Goal: Task Accomplishment & Management: Manage account settings

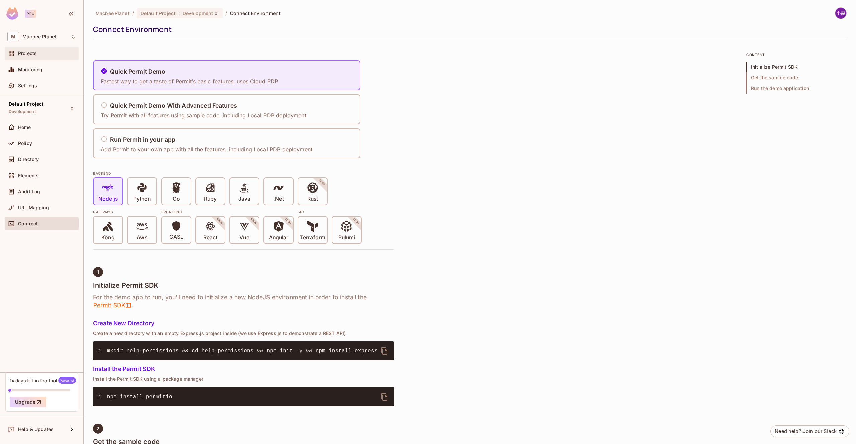
click at [53, 55] on div "Projects" at bounding box center [47, 53] width 58 height 5
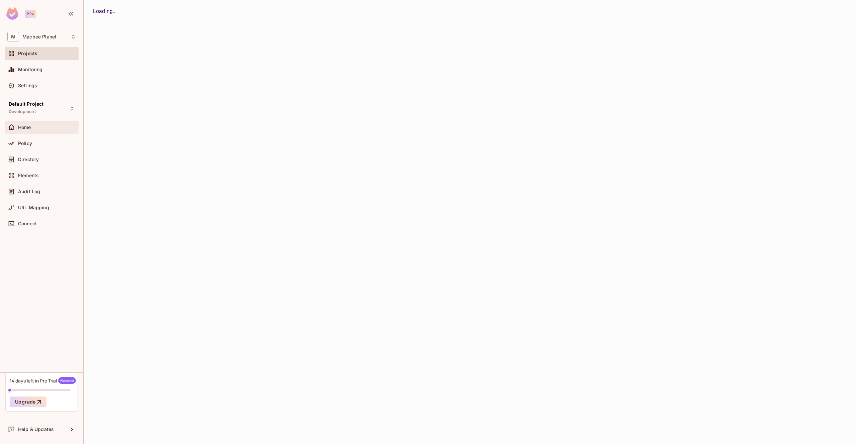
click at [46, 128] on div "Home" at bounding box center [47, 127] width 58 height 5
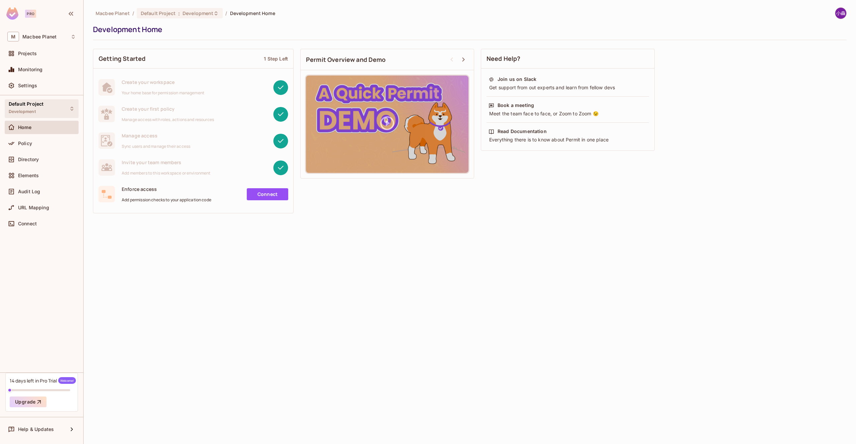
click at [58, 101] on div "Default Project Development" at bounding box center [42, 108] width 74 height 18
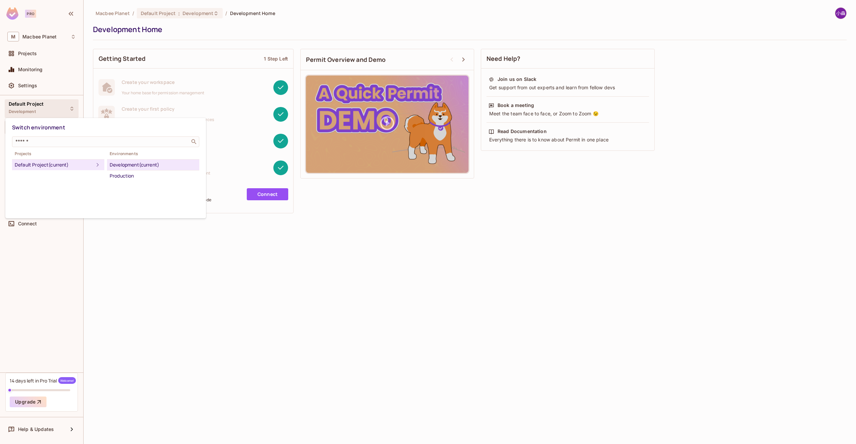
click at [209, 249] on div at bounding box center [428, 222] width 856 height 444
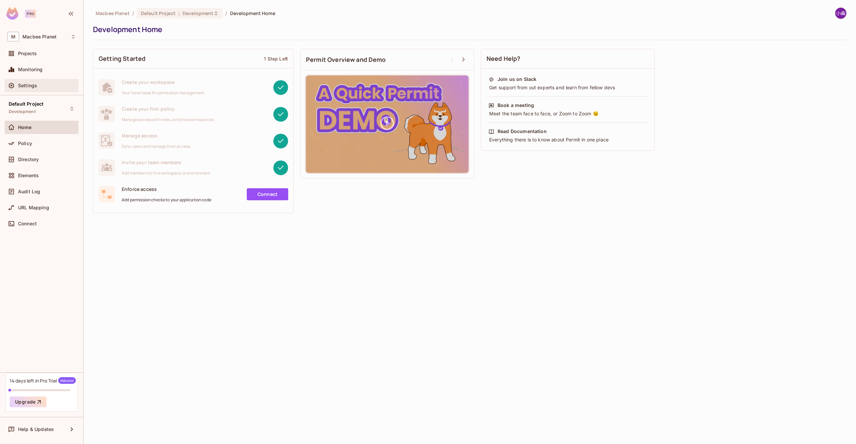
click at [45, 81] on div "Settings" at bounding box center [42, 85] width 74 height 13
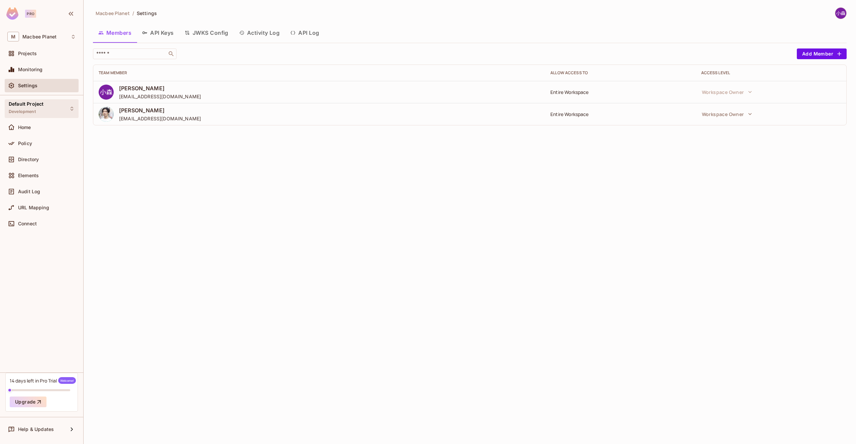
click at [40, 112] on div "Default Project Development" at bounding box center [26, 108] width 35 height 14
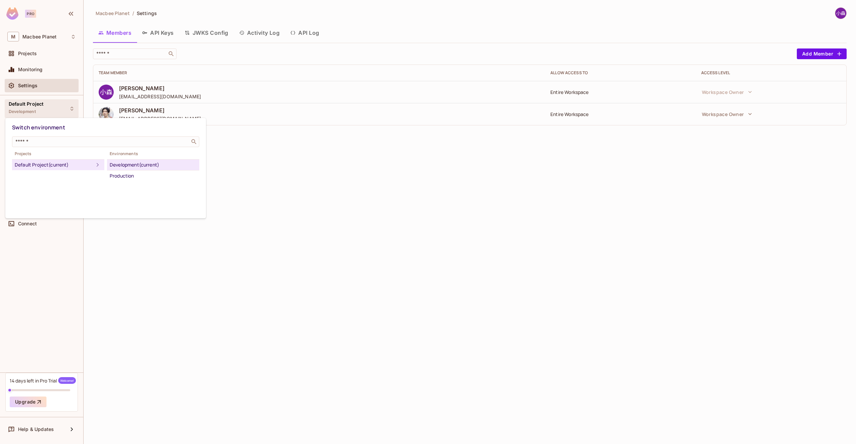
click at [267, 167] on div at bounding box center [428, 222] width 856 height 444
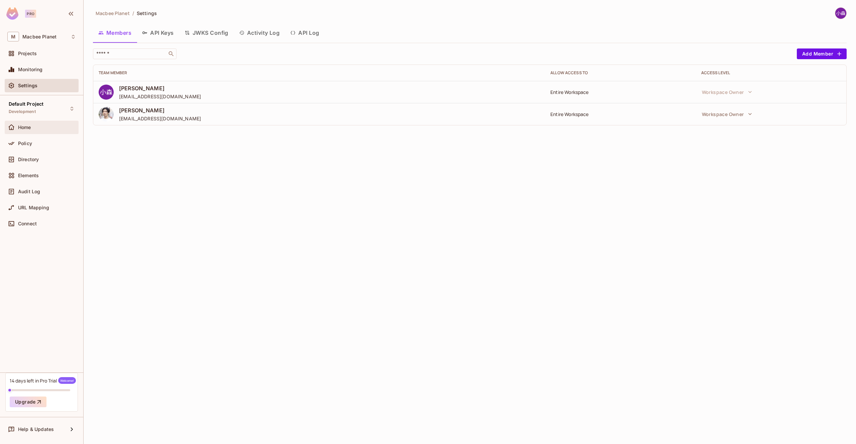
click at [30, 130] on div "Home" at bounding box center [41, 127] width 69 height 8
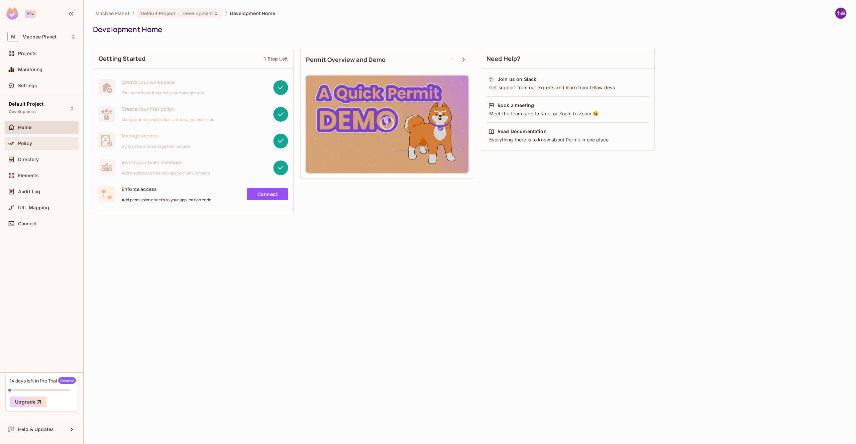
click at [44, 141] on div "Policy" at bounding box center [47, 143] width 58 height 5
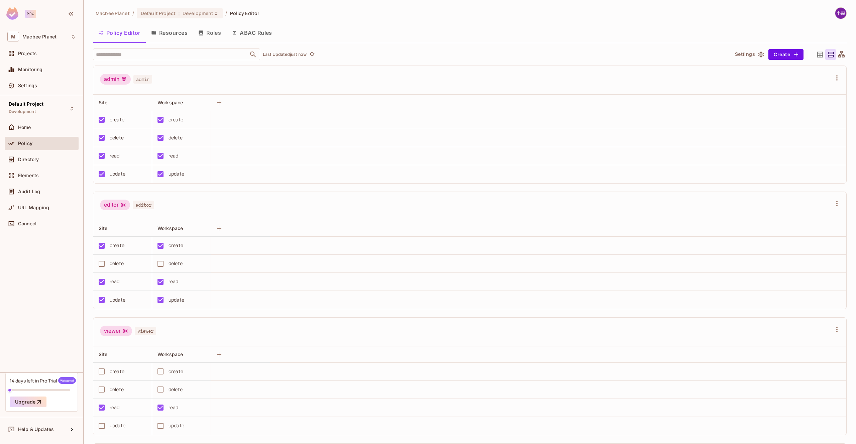
click at [242, 34] on button "ABAC Rules" at bounding box center [251, 32] width 51 height 17
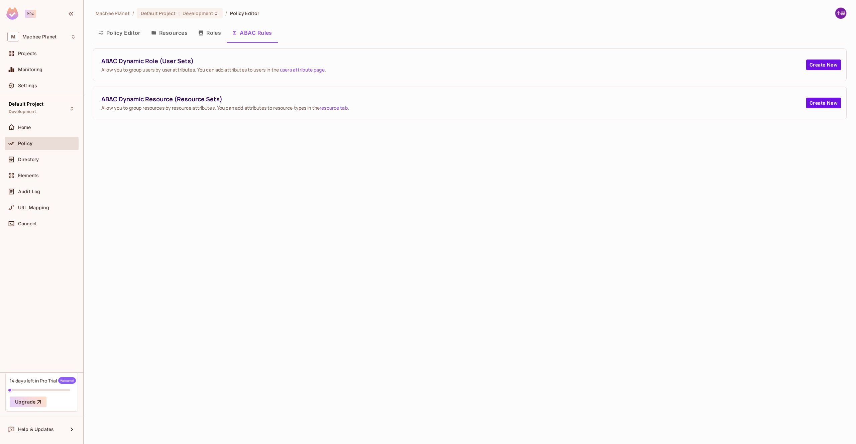
click at [197, 34] on button "Roles" at bounding box center [209, 32] width 33 height 17
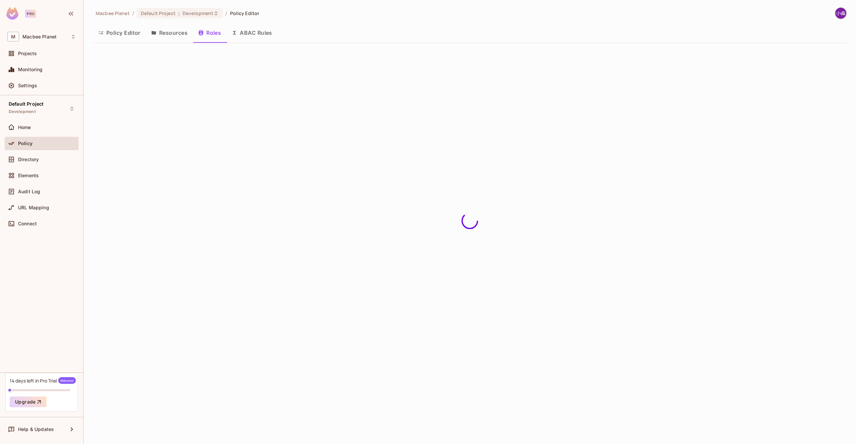
click at [169, 35] on button "Resources" at bounding box center [169, 32] width 47 height 17
click at [116, 36] on button "Policy Editor" at bounding box center [119, 32] width 53 height 17
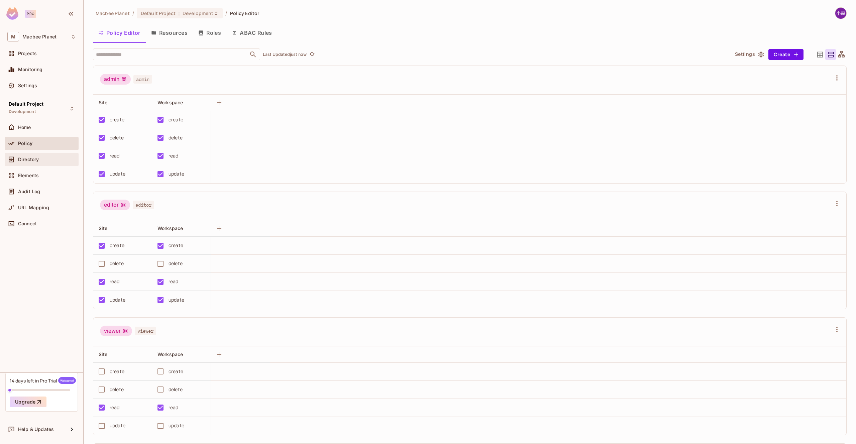
click at [35, 153] on div "Directory" at bounding box center [42, 159] width 74 height 13
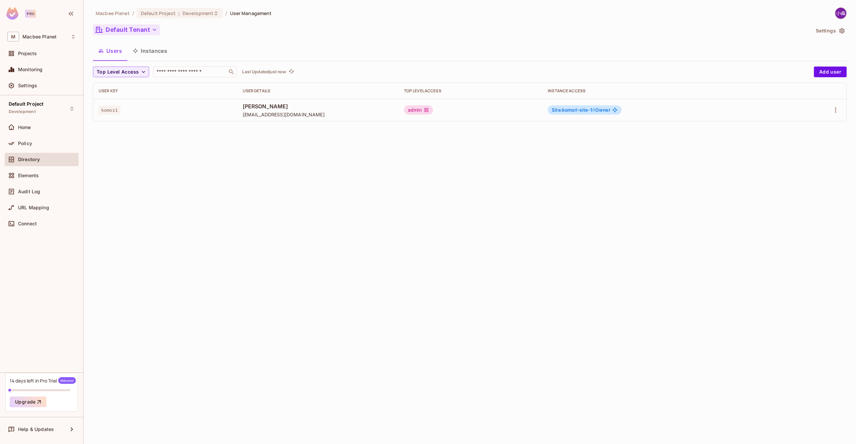
click at [138, 32] on button "Default Tenant" at bounding box center [126, 29] width 67 height 11
click at [169, 203] on div at bounding box center [428, 222] width 856 height 444
click at [156, 32] on icon "button" at bounding box center [154, 29] width 7 height 7
click at [230, 30] on div at bounding box center [428, 222] width 856 height 444
click at [70, 113] on div "Default Project Development" at bounding box center [42, 108] width 74 height 18
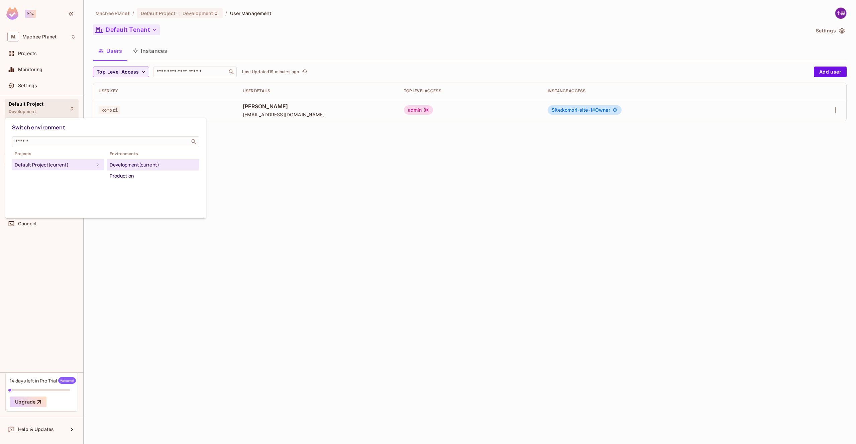
click at [187, 295] on div at bounding box center [428, 222] width 856 height 444
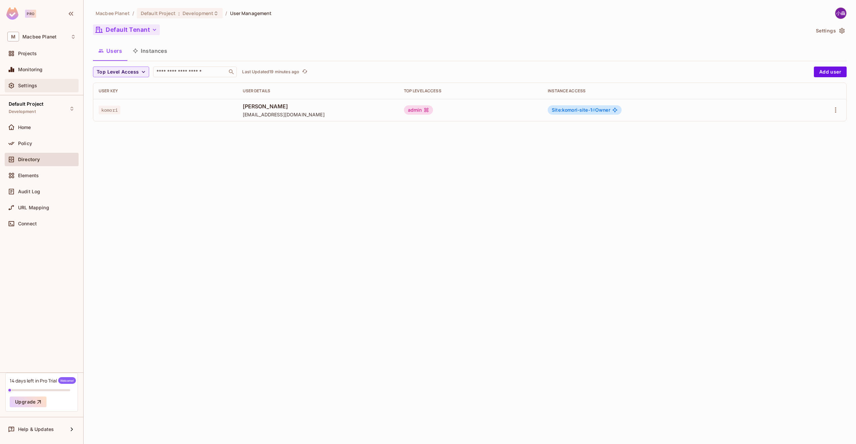
click at [57, 91] on div "Settings" at bounding box center [42, 85] width 74 height 13
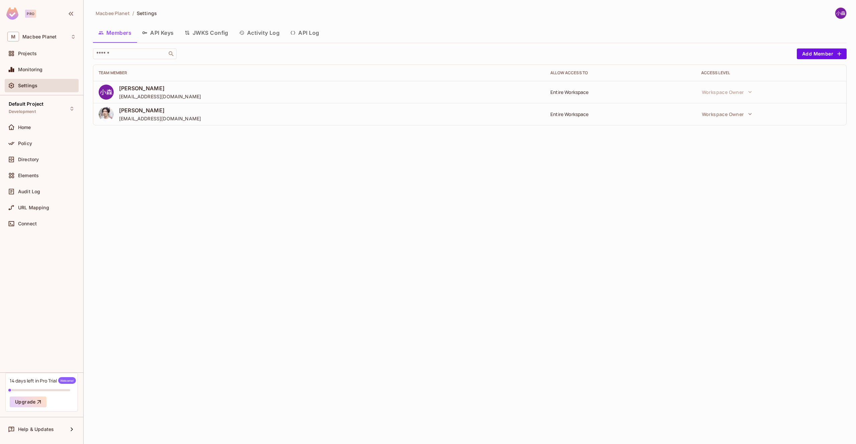
click at [174, 36] on button "API Keys" at bounding box center [158, 32] width 42 height 17
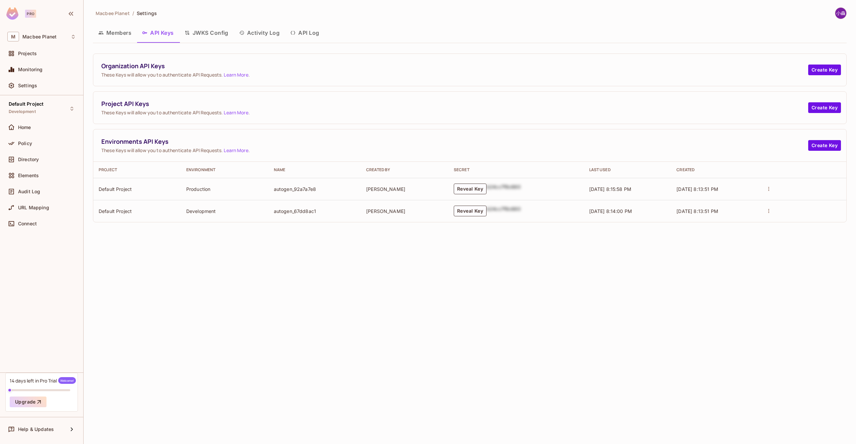
click at [194, 35] on button "JWKS Config" at bounding box center [206, 32] width 54 height 17
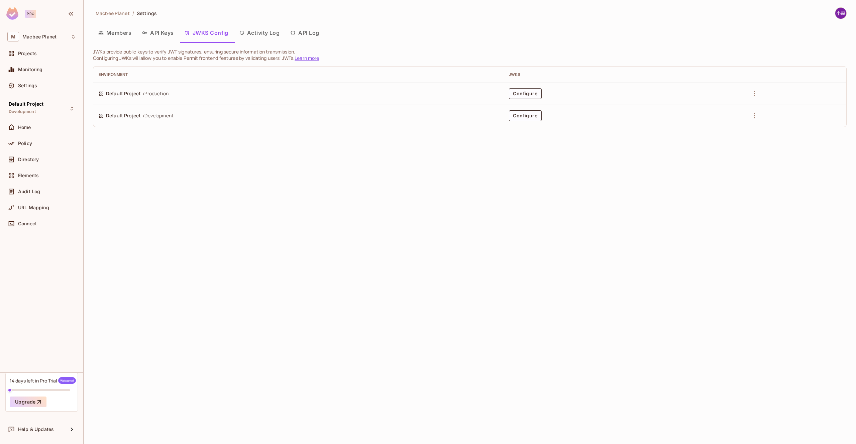
click at [244, 34] on icon "button" at bounding box center [241, 33] width 5 height 4
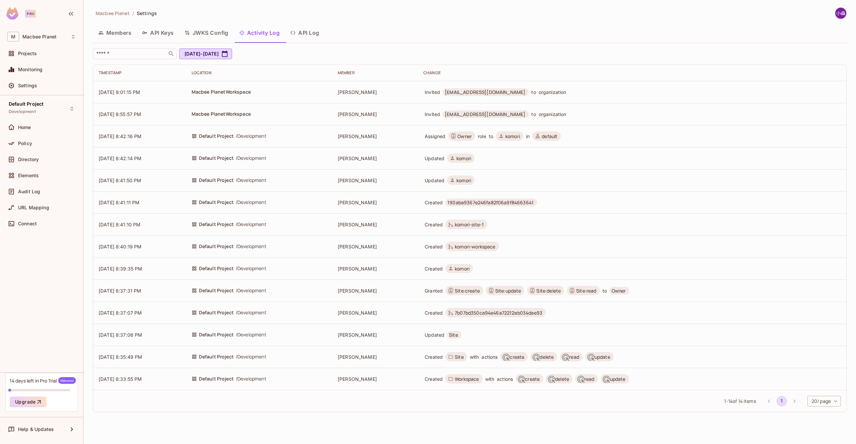
click at [313, 37] on button "API Log" at bounding box center [304, 32] width 39 height 17
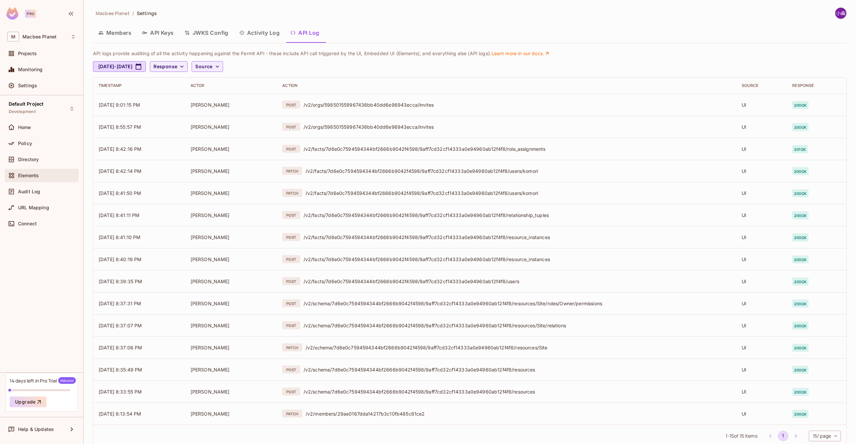
click at [26, 172] on div "Elements" at bounding box center [41, 175] width 69 height 8
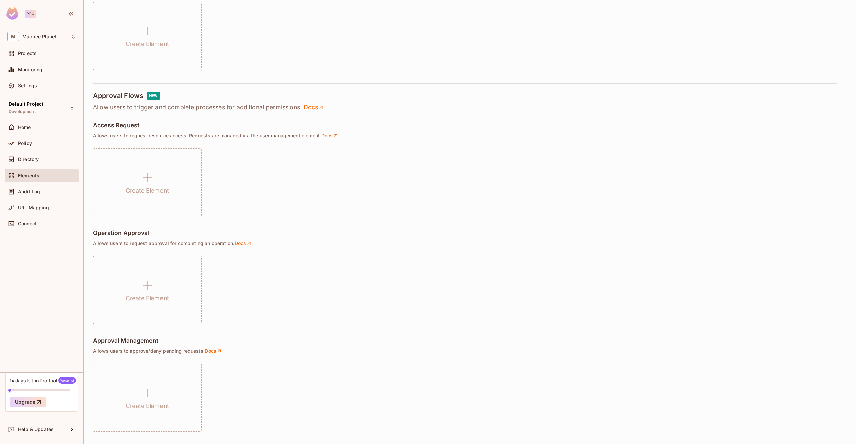
scroll to position [301, 0]
click at [40, 155] on div "Directory" at bounding box center [42, 159] width 74 height 13
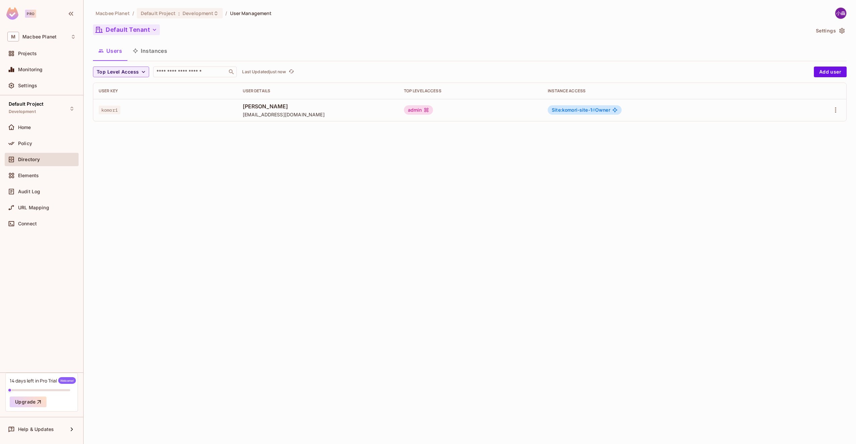
click at [144, 32] on button "Default Tenant" at bounding box center [126, 29] width 67 height 11
click at [202, 34] on div at bounding box center [428, 222] width 856 height 444
click at [146, 53] on button "Instances" at bounding box center [149, 50] width 45 height 17
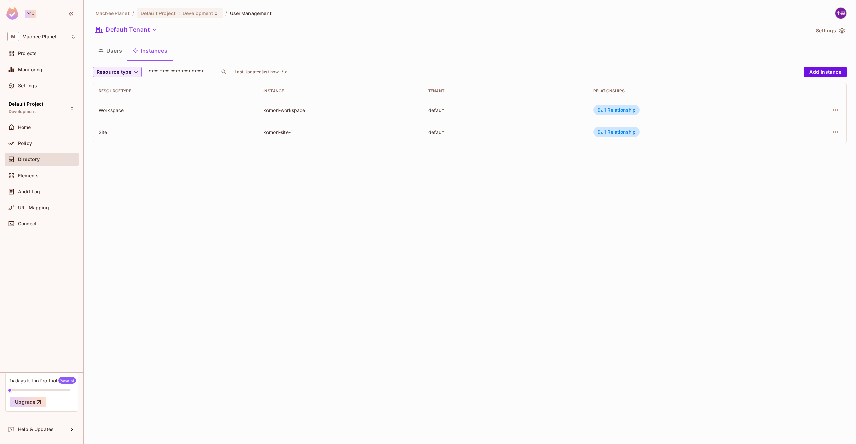
drag, startPoint x: 181, startPoint y: 53, endPoint x: 143, endPoint y: 50, distance: 37.3
click at [143, 50] on div "Users Instances" at bounding box center [469, 50] width 753 height 17
click at [35, 141] on div "Policy" at bounding box center [47, 143] width 58 height 5
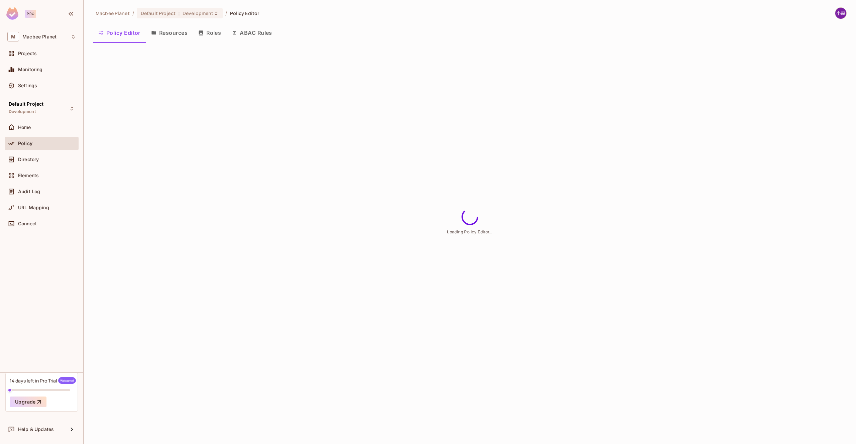
click at [155, 32] on icon "button" at bounding box center [153, 33] width 4 height 4
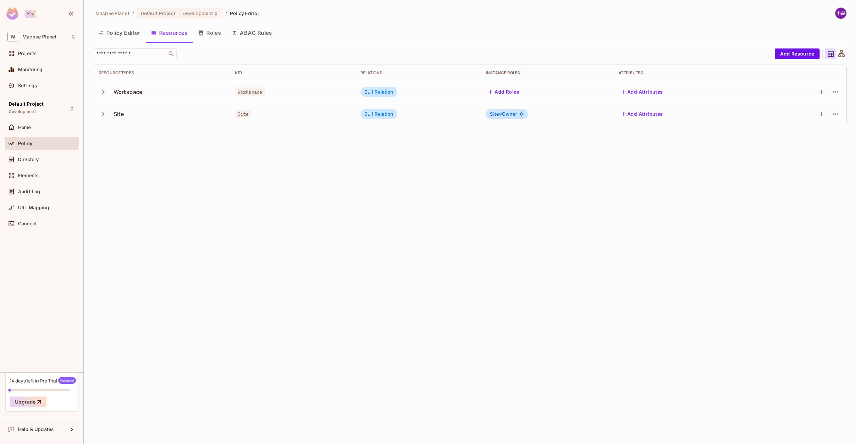
click at [45, 166] on div "Directory" at bounding box center [42, 161] width 74 height 16
click at [43, 162] on div "Directory" at bounding box center [41, 159] width 69 height 8
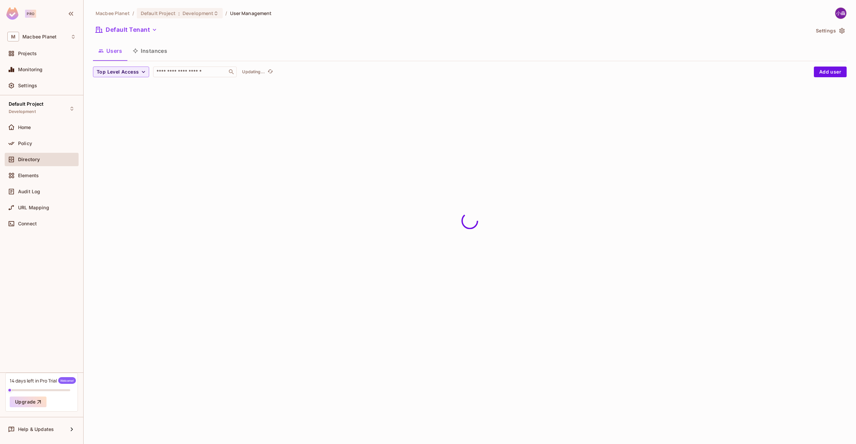
click at [142, 53] on button "Instances" at bounding box center [149, 50] width 45 height 17
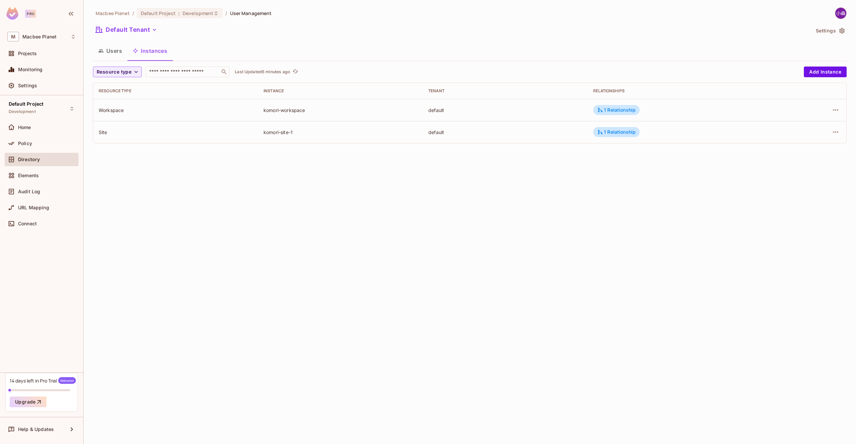
click at [600, 115] on td "1 Relationship" at bounding box center [682, 110] width 188 height 22
click at [602, 111] on icon at bounding box center [600, 110] width 6 height 6
click at [690, 165] on div at bounding box center [428, 222] width 856 height 444
click at [832, 110] on icon "button" at bounding box center [835, 110] width 8 height 8
click at [806, 121] on span "Edit Resource Instance" at bounding box center [796, 125] width 56 height 11
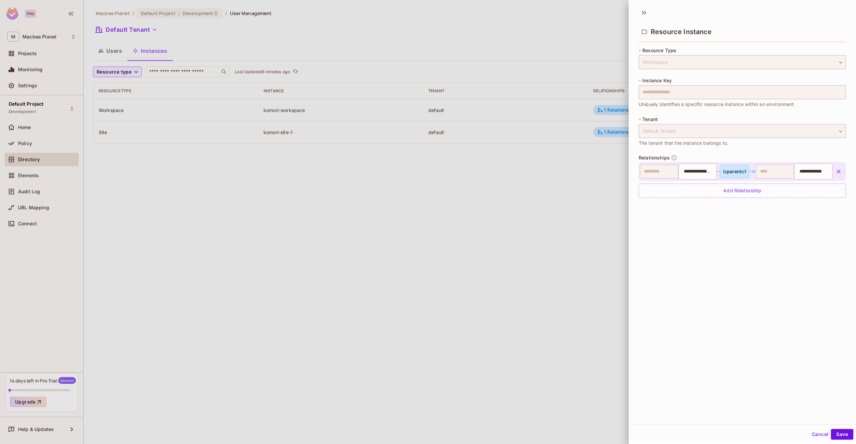
click at [726, 172] on span "parent" at bounding box center [733, 171] width 15 height 6
click at [566, 208] on div at bounding box center [428, 222] width 856 height 444
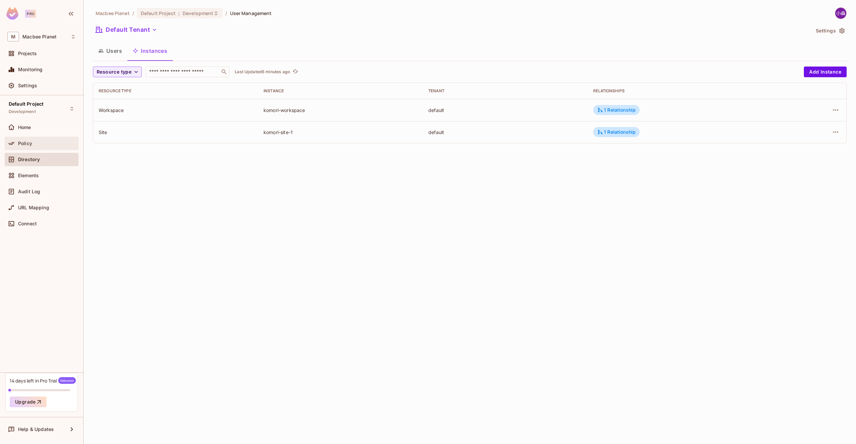
click at [60, 144] on div "Policy" at bounding box center [47, 143] width 58 height 5
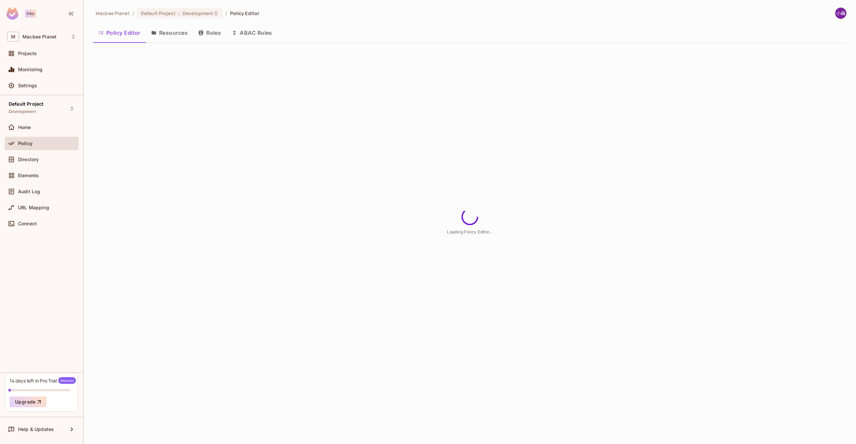
click at [172, 34] on button "Resources" at bounding box center [169, 32] width 47 height 17
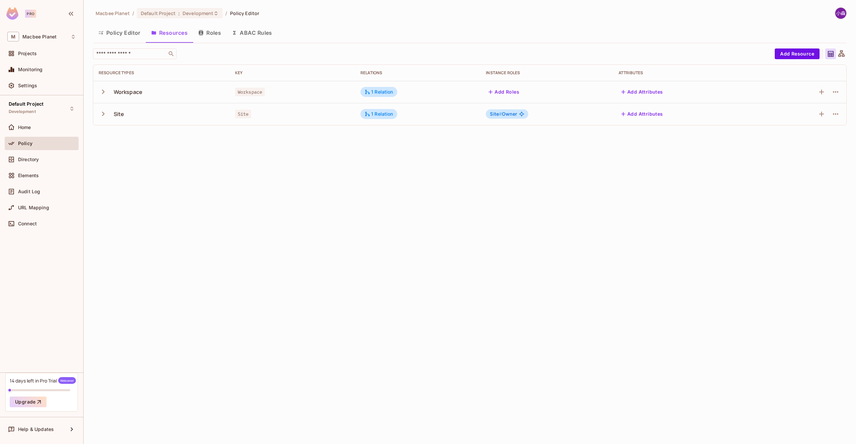
click at [841, 93] on td at bounding box center [801, 92] width 89 height 22
click at [840, 93] on td at bounding box center [801, 92] width 89 height 22
click at [837, 92] on icon "button" at bounding box center [835, 91] width 5 height 1
click at [801, 113] on span "Edit Resource" at bounding box center [806, 118] width 35 height 11
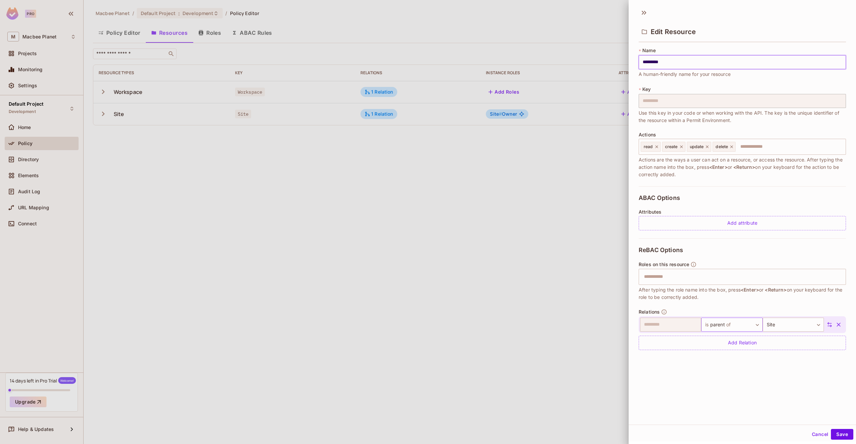
click at [718, 323] on body "Pro M Macbee Planet Projects Monitoring Settings Default Project Development Ho…" at bounding box center [428, 222] width 856 height 444
drag, startPoint x: 560, startPoint y: 321, endPoint x: 555, endPoint y: 322, distance: 4.5
click at [556, 322] on div at bounding box center [428, 222] width 856 height 444
click at [398, 256] on div at bounding box center [428, 222] width 856 height 444
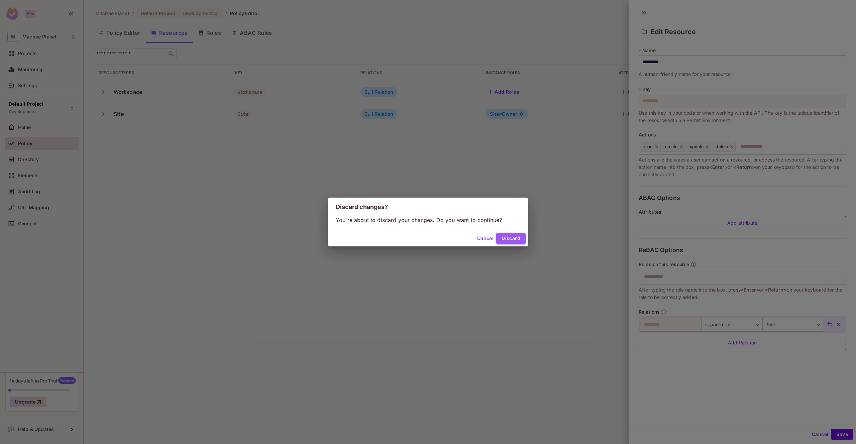
click at [507, 239] on button "Discard" at bounding box center [510, 238] width 29 height 11
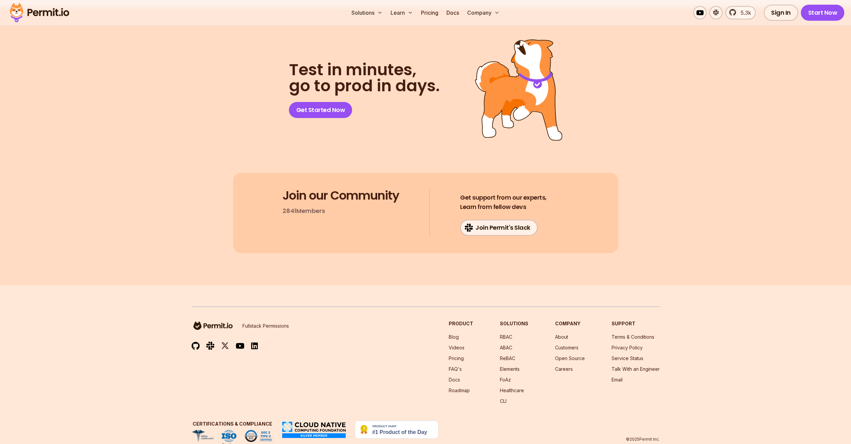
scroll to position [3441, 0]
